Goal: Task Accomplishment & Management: Manage account settings

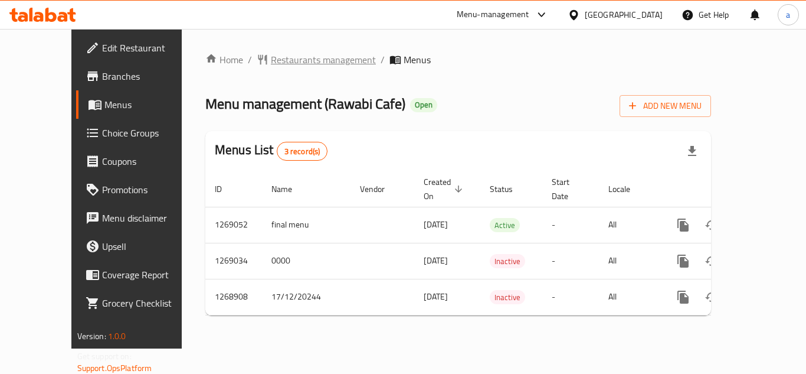
click at [284, 58] on span "Restaurants management" at bounding box center [323, 60] width 105 height 14
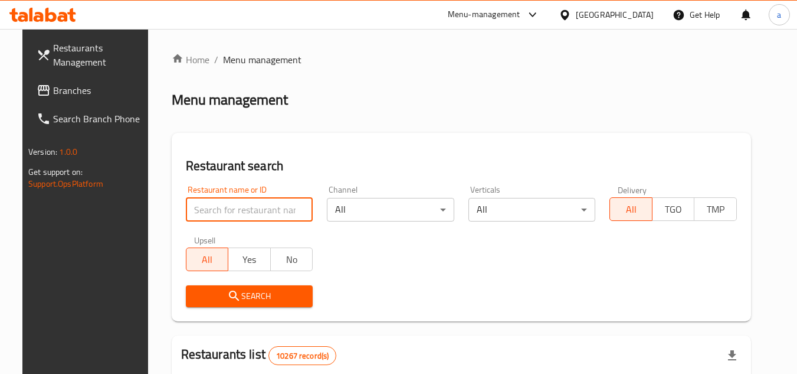
click at [259, 205] on input "search" at bounding box center [249, 210] width 127 height 24
paste input "688279"
type input "688279"
click at [247, 294] on span "Search" at bounding box center [249, 296] width 109 height 15
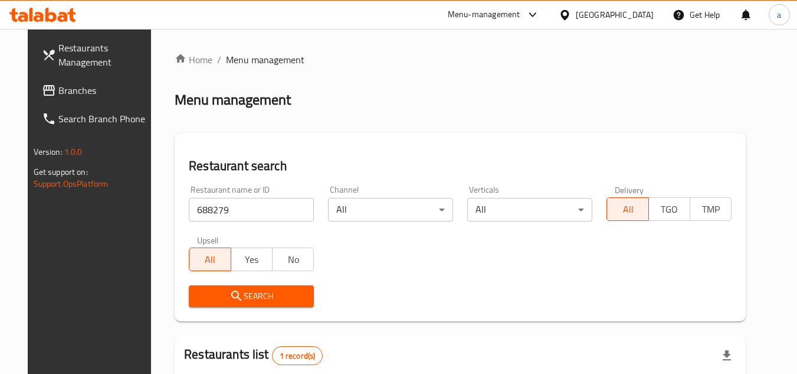
click at [571, 19] on icon at bounding box center [565, 15] width 12 height 12
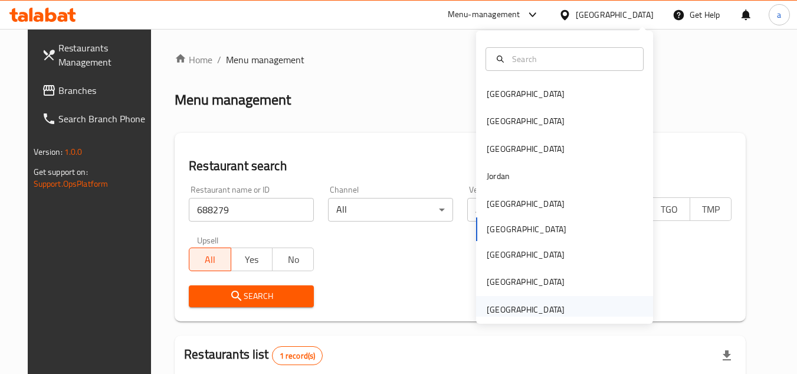
click at [559, 303] on div "[GEOGRAPHIC_DATA]" at bounding box center [525, 309] width 97 height 27
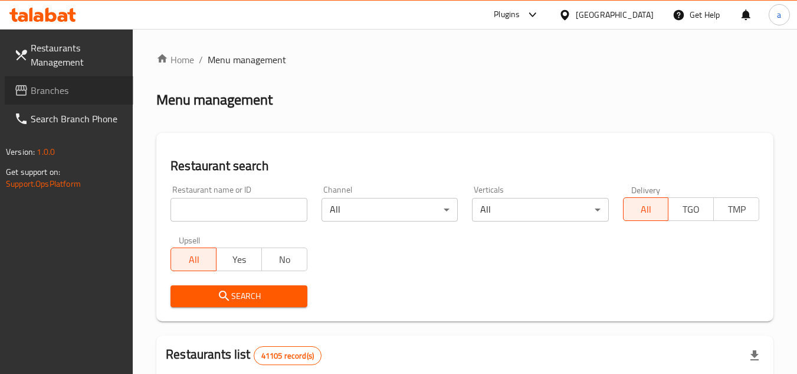
click at [36, 96] on span "Branches" at bounding box center [77, 90] width 93 height 14
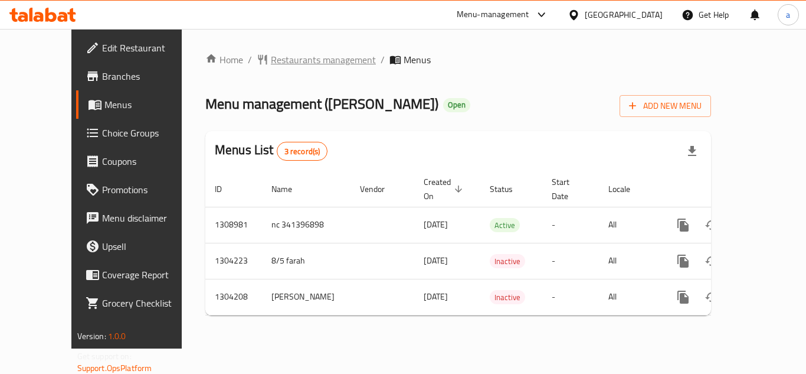
click at [271, 63] on span "Restaurants management" at bounding box center [323, 60] width 105 height 14
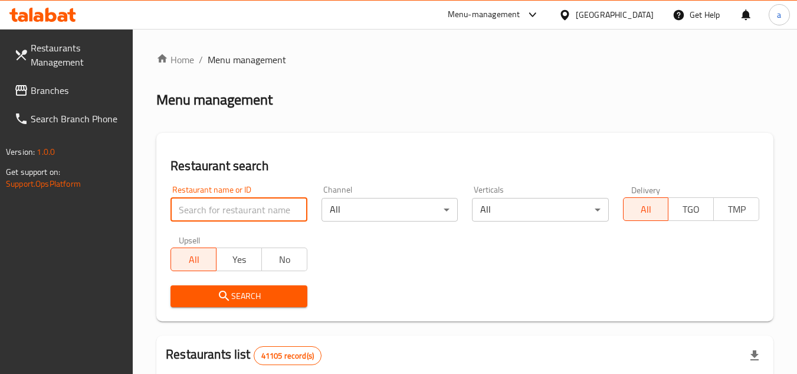
click at [252, 204] on input "search" at bounding box center [239, 210] width 136 height 24
paste input "703088"
type input "703088"
click at [221, 302] on icon "submit" at bounding box center [224, 296] width 14 height 14
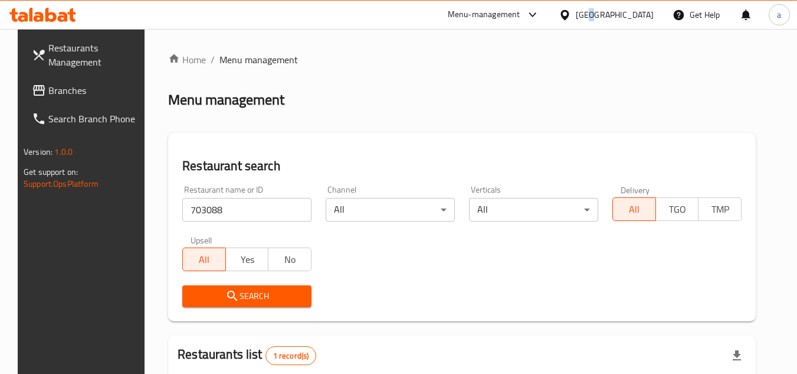
click at [591, 21] on div "[GEOGRAPHIC_DATA]" at bounding box center [615, 14] width 78 height 13
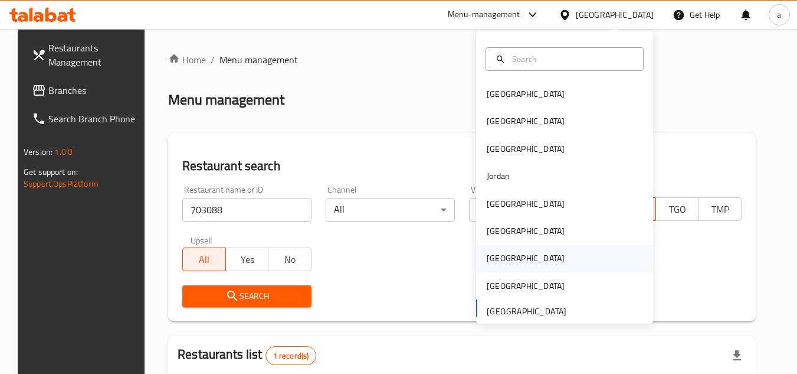
click at [551, 257] on div "[GEOGRAPHIC_DATA]" at bounding box center [564, 257] width 177 height 27
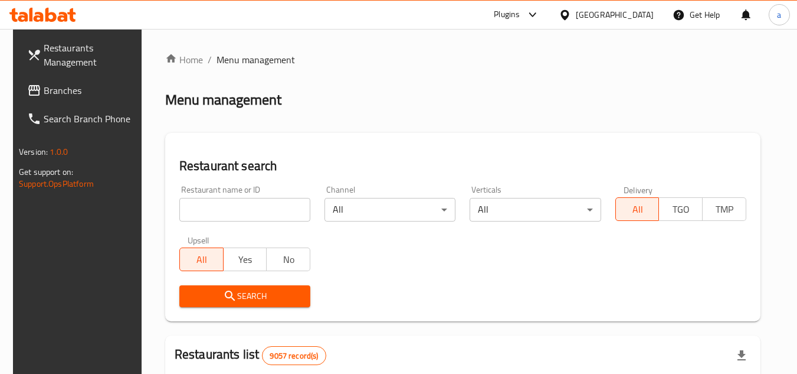
click at [44, 91] on span "Branches" at bounding box center [90, 90] width 93 height 14
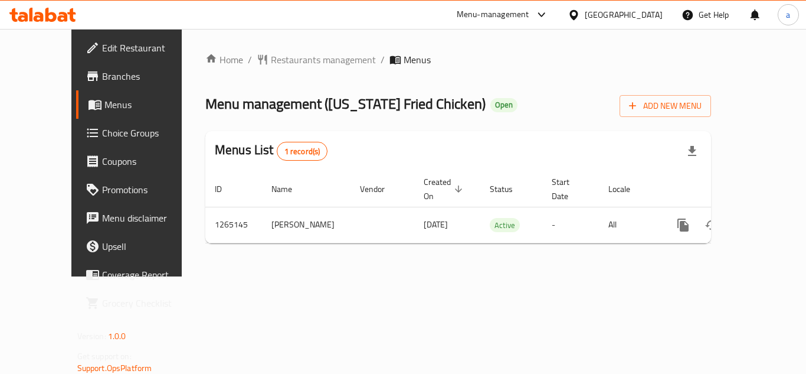
click at [102, 127] on span "Choice Groups" at bounding box center [149, 133] width 94 height 14
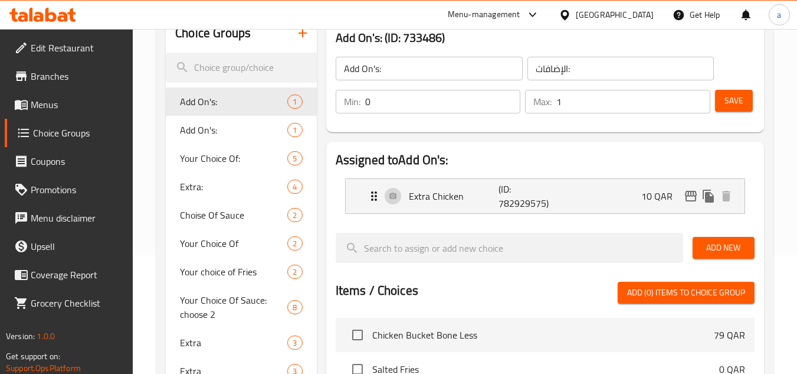
scroll to position [118, 0]
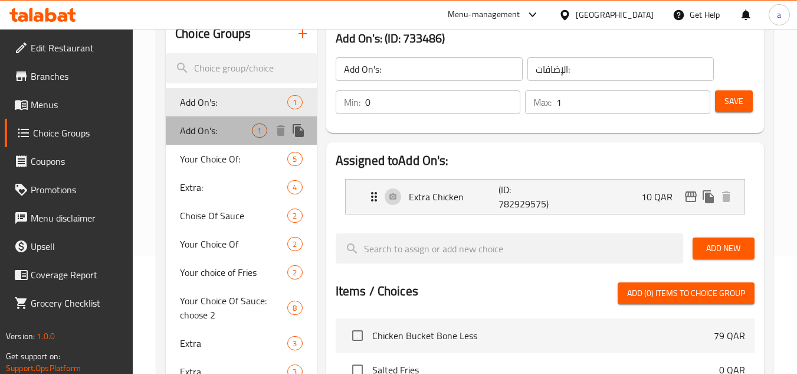
click at [238, 129] on span "Add On's:" at bounding box center [216, 130] width 72 height 14
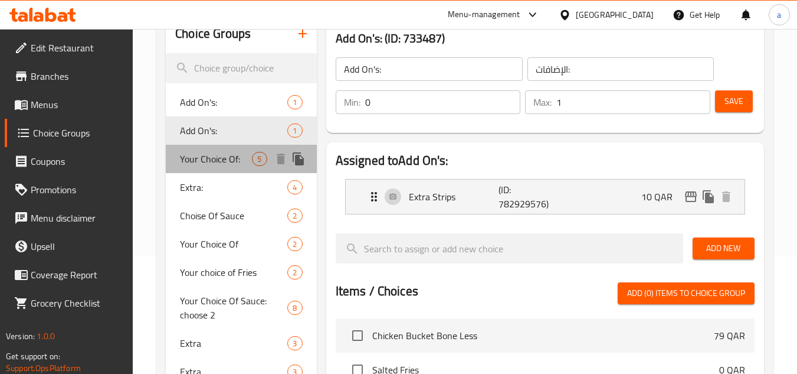
click at [217, 156] on span "Your Choice Of:" at bounding box center [216, 159] width 72 height 14
type input "Your Choice Of:"
type input "إختيارك من:"
type input "1"
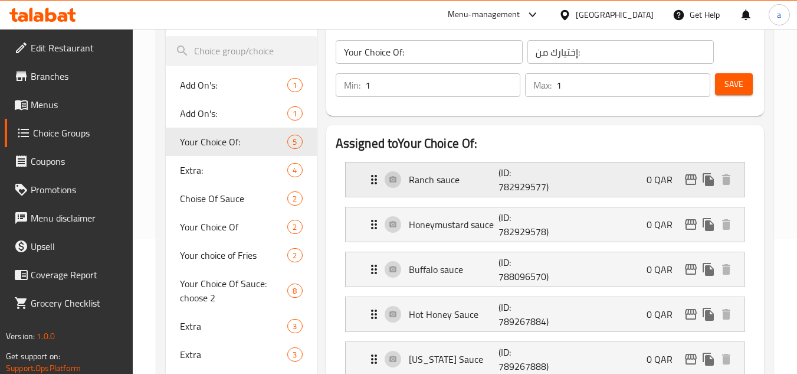
scroll to position [177, 0]
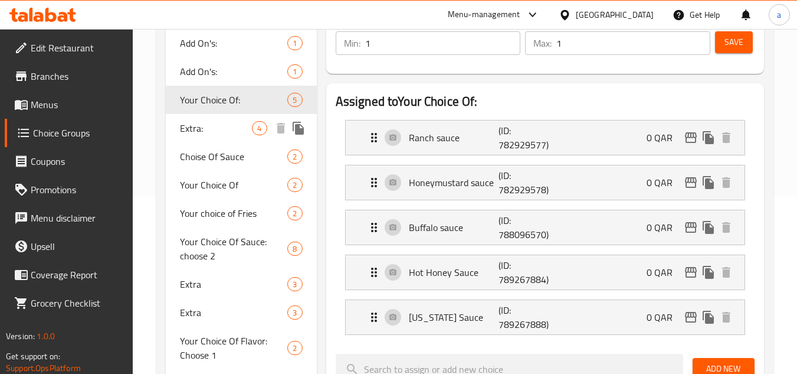
click at [218, 127] on span "Extra:" at bounding box center [216, 128] width 72 height 14
type input "Extra:"
type input "إكسترا:"
type input "0"
type input "4"
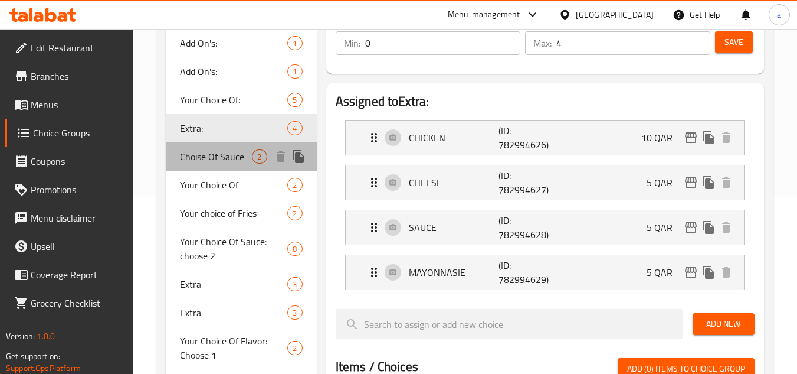
click at [224, 155] on span "Choise Of Sauce" at bounding box center [216, 156] width 72 height 14
type input "Choise Of Sauce"
type input "اختيار الصلصة"
type input "1"
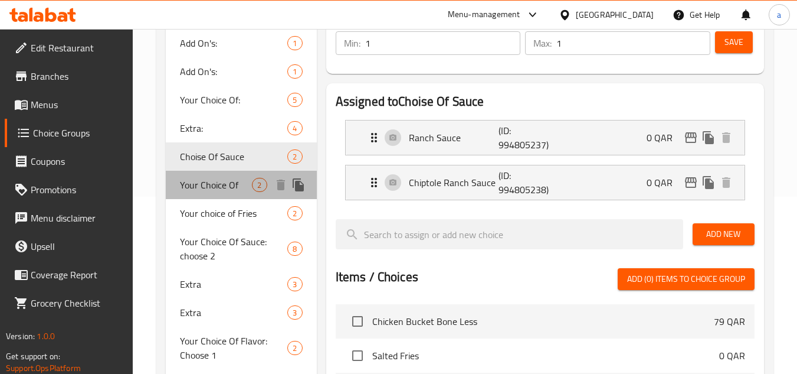
click at [204, 179] on span "Your Choice Of" at bounding box center [216, 185] width 72 height 14
type input "Your Choice Of"
type input "اختيارك ل"
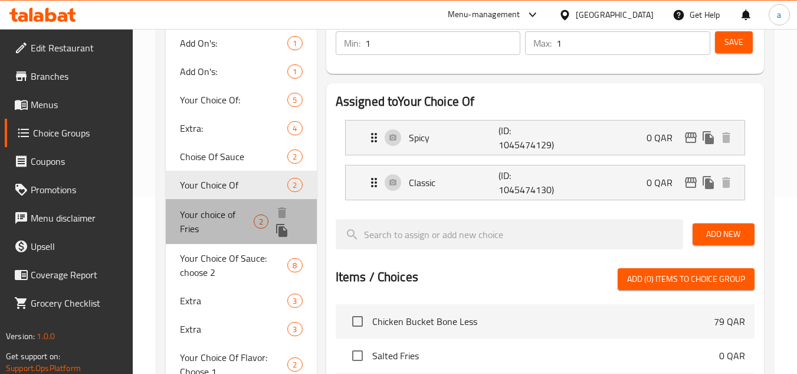
click at [216, 211] on span "Your choice of Fries" at bounding box center [217, 221] width 74 height 28
type input "Your choice of Fries"
type input "اختيارك من بطاطس مقلية"
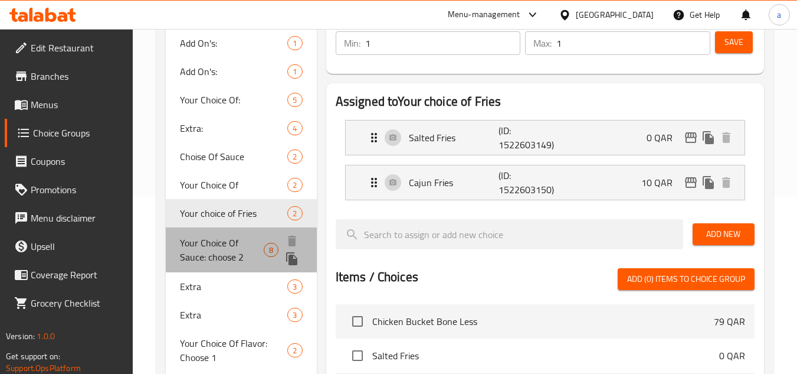
click at [222, 245] on span "Your Choice Of Sauce: choose 2" at bounding box center [222, 249] width 84 height 28
type input "Your Choice Of Sauce: choose 2"
type input "اختيارك من الصلصة: اختر 2"
type input "2"
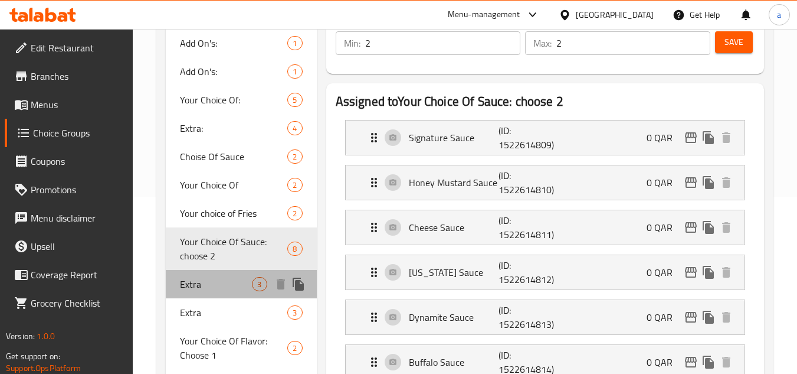
click at [211, 283] on span "Extra" at bounding box center [216, 284] width 72 height 14
type input "Extra"
type input "إضافي"
type input "0"
type input "3"
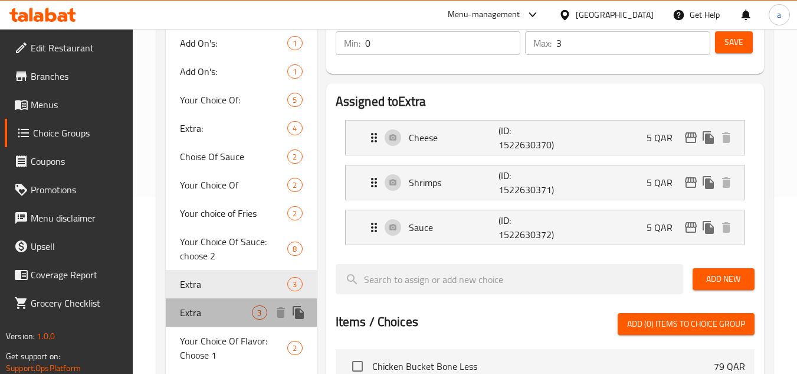
click at [211, 302] on div "Extra 3" at bounding box center [241, 312] width 150 height 28
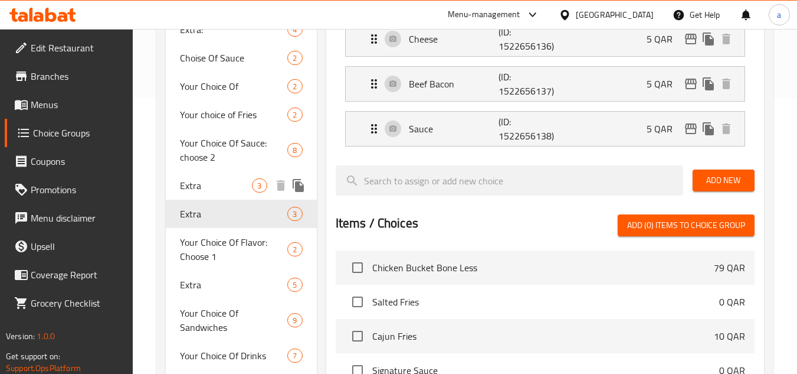
scroll to position [295, 0]
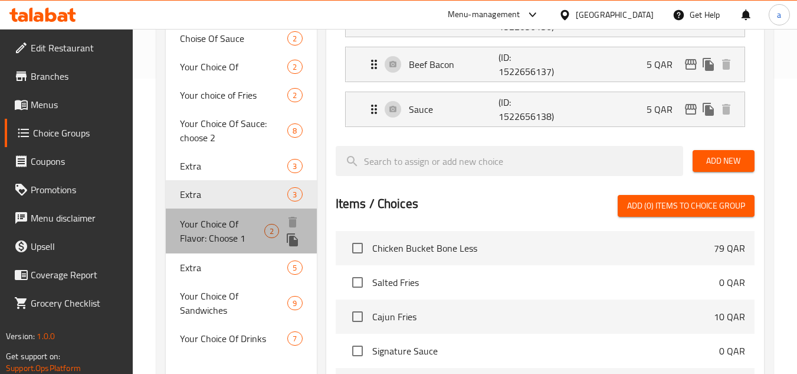
click at [207, 232] on span "Your Choice Of Flavor: Choose 1" at bounding box center [222, 231] width 84 height 28
type input "Your Choice Of Flavor: Choose 1"
type input "اختيارك للنكهة: اختر 1"
type input "1"
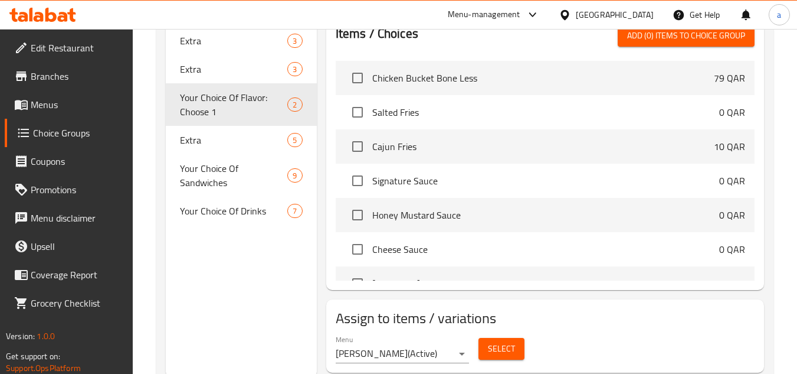
scroll to position [457, 0]
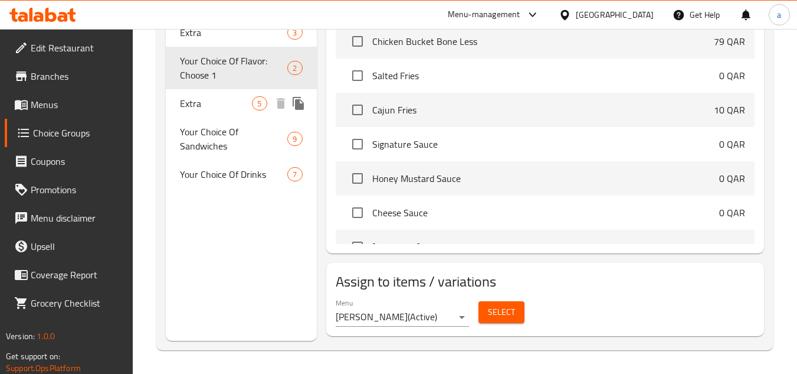
click at [228, 102] on span "Extra" at bounding box center [216, 103] width 72 height 14
type input "Extra"
type input "إضافي"
type input "0"
type input "5"
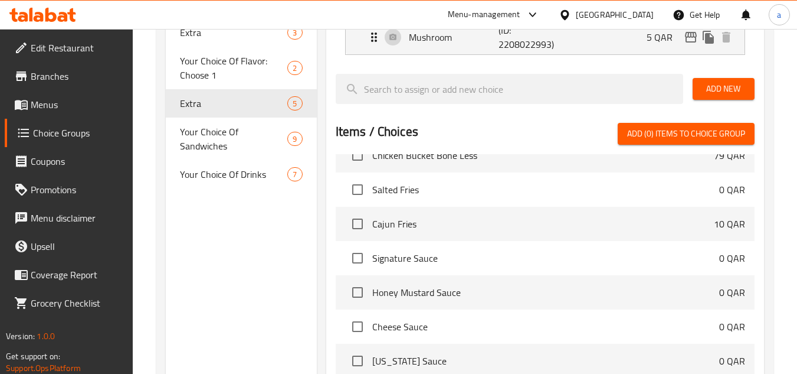
scroll to position [0, 0]
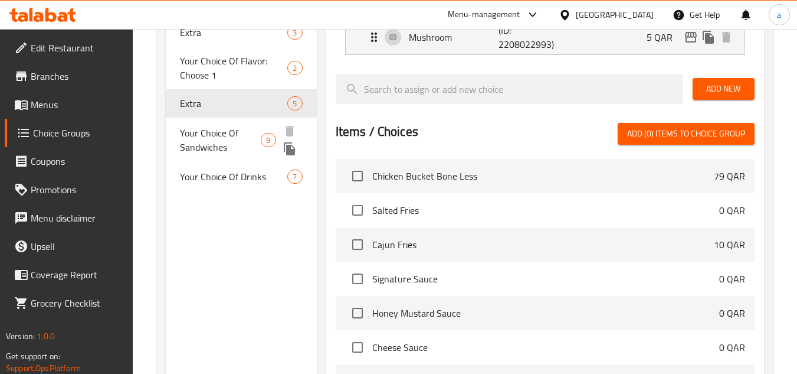
click at [234, 136] on span "Your Choice Of Sandwiches" at bounding box center [220, 140] width 81 height 28
type input "Your Choice Of Sandwiches"
type input "اختيارك من سندويشات"
type input "1"
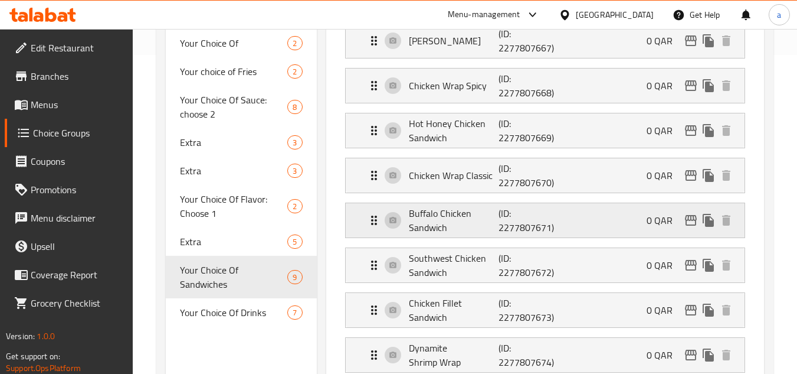
scroll to position [339, 0]
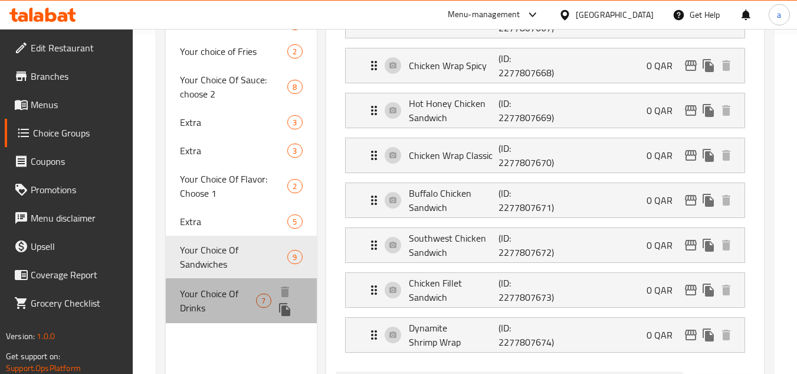
click at [233, 294] on span "Your Choice Of Drinks" at bounding box center [218, 300] width 76 height 28
type input "Your Choice Of Drinks"
type input "اختيارك من مشروبات"
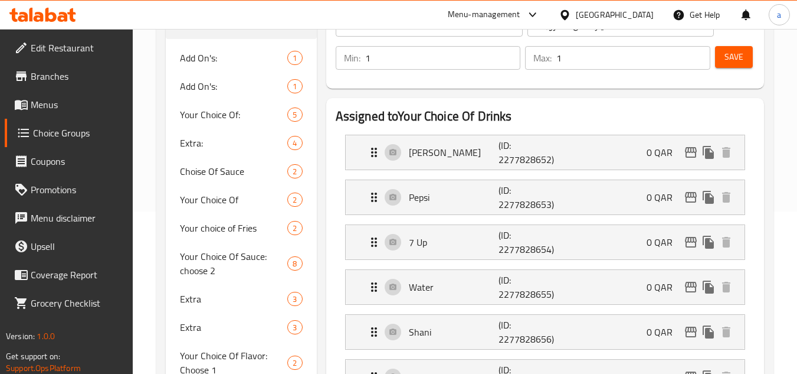
scroll to position [162, 0]
